Goal: Task Accomplishment & Management: Manage account settings

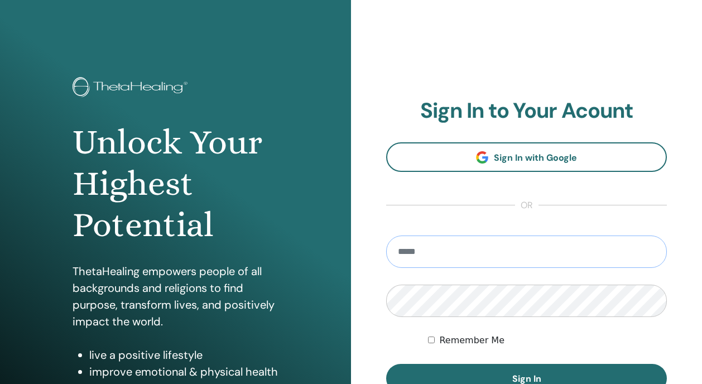
type input "**********"
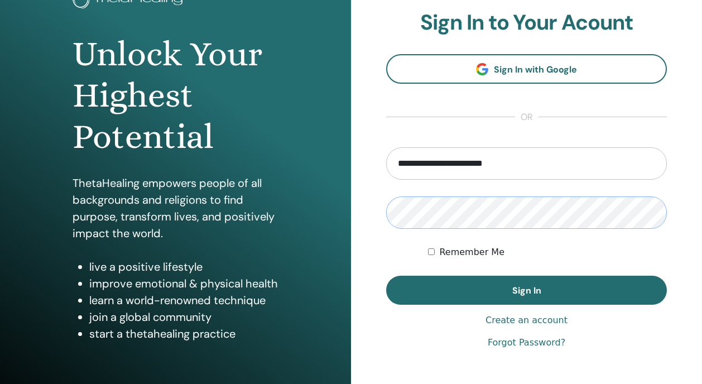
scroll to position [100, 0]
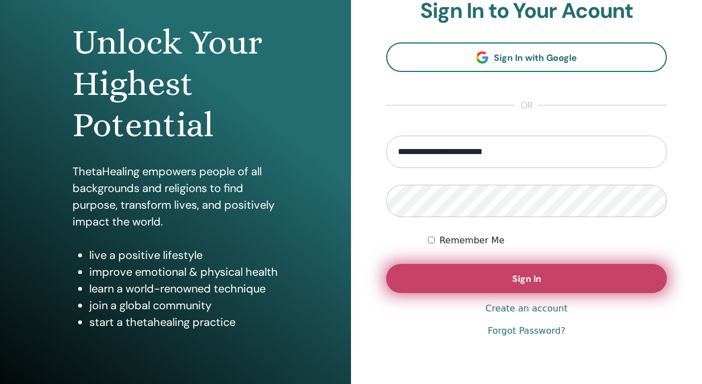
click at [440, 288] on button "Sign In" at bounding box center [526, 278] width 281 height 29
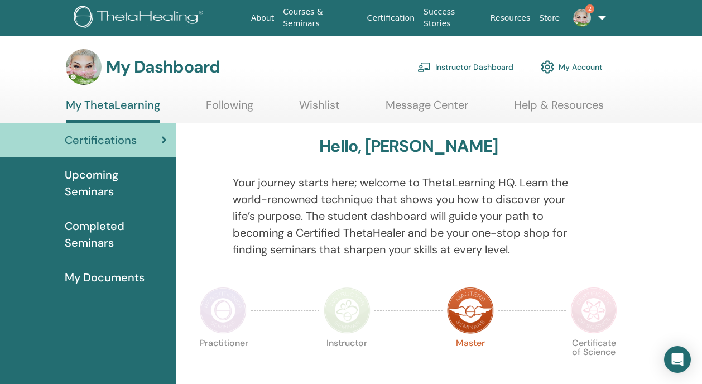
click at [467, 68] on link "Instructor Dashboard" at bounding box center [465, 67] width 96 height 25
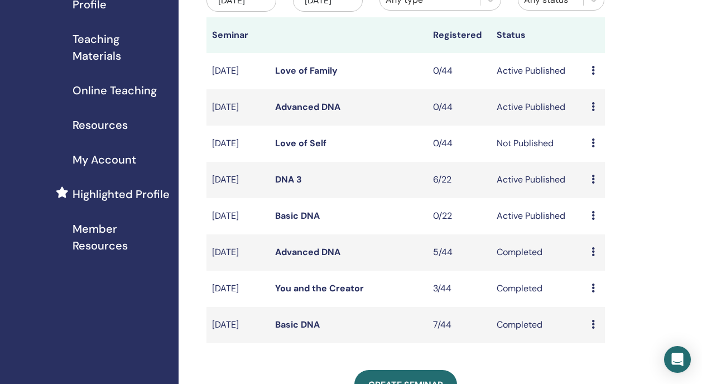
scroll to position [153, 0]
click at [281, 185] on link "DNA 3" at bounding box center [288, 179] width 27 height 12
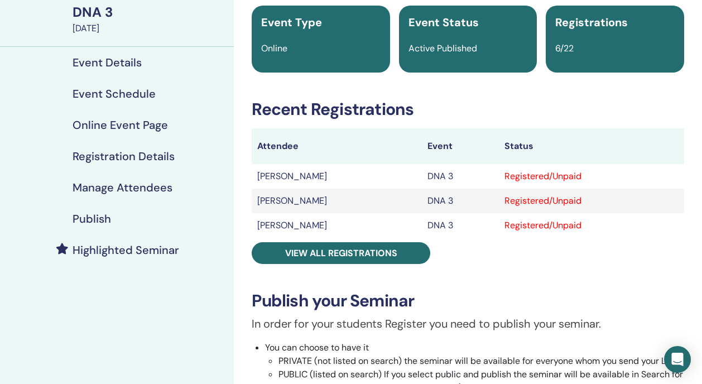
scroll to position [86, 0]
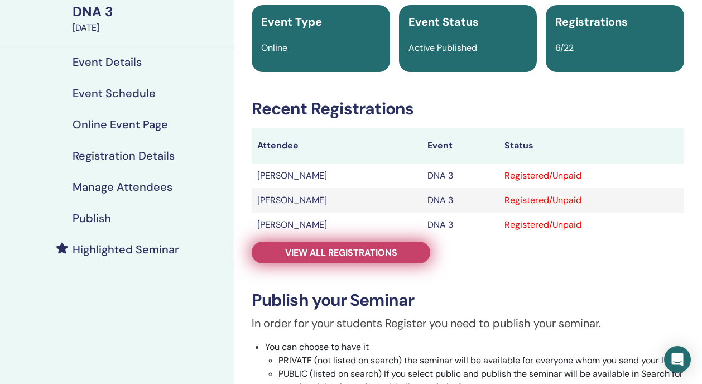
click at [314, 253] on span "View all registrations" at bounding box center [341, 253] width 112 height 12
